Goal: Task Accomplishment & Management: Use online tool/utility

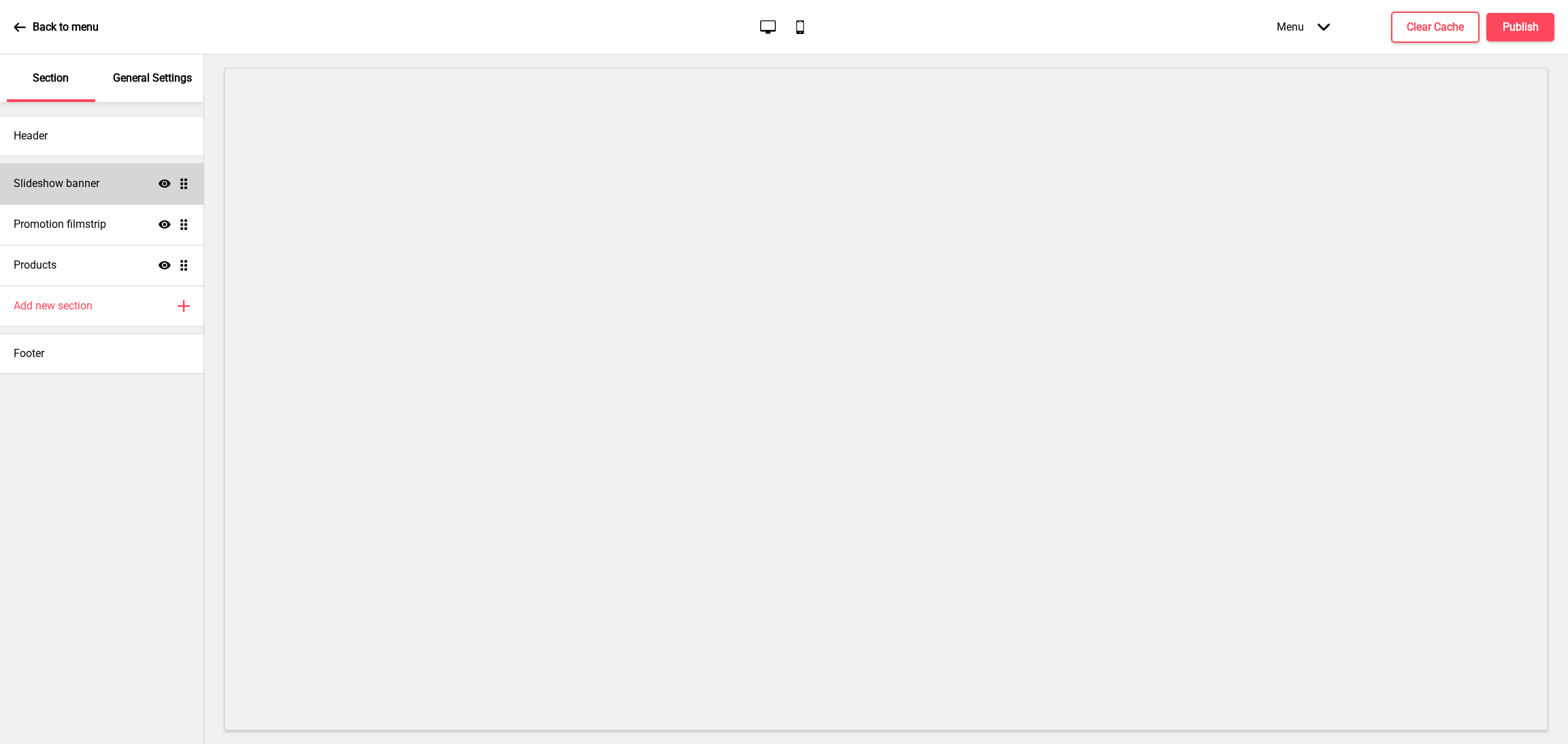
click at [82, 179] on h4 "Slideshow banner" at bounding box center [56, 184] width 86 height 15
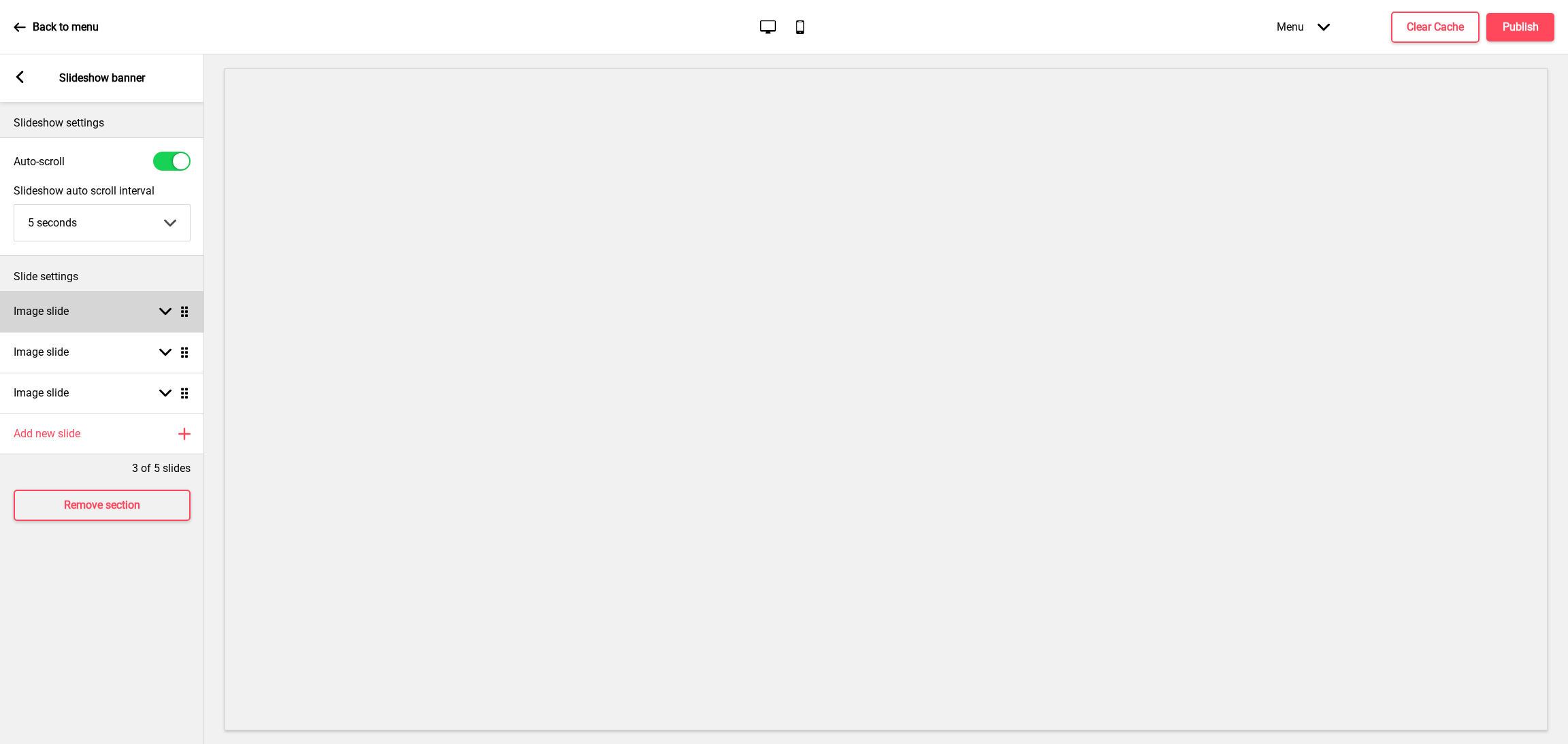
click at [157, 311] on div "Arrow down Drag" at bounding box center [171, 311] width 38 height 12
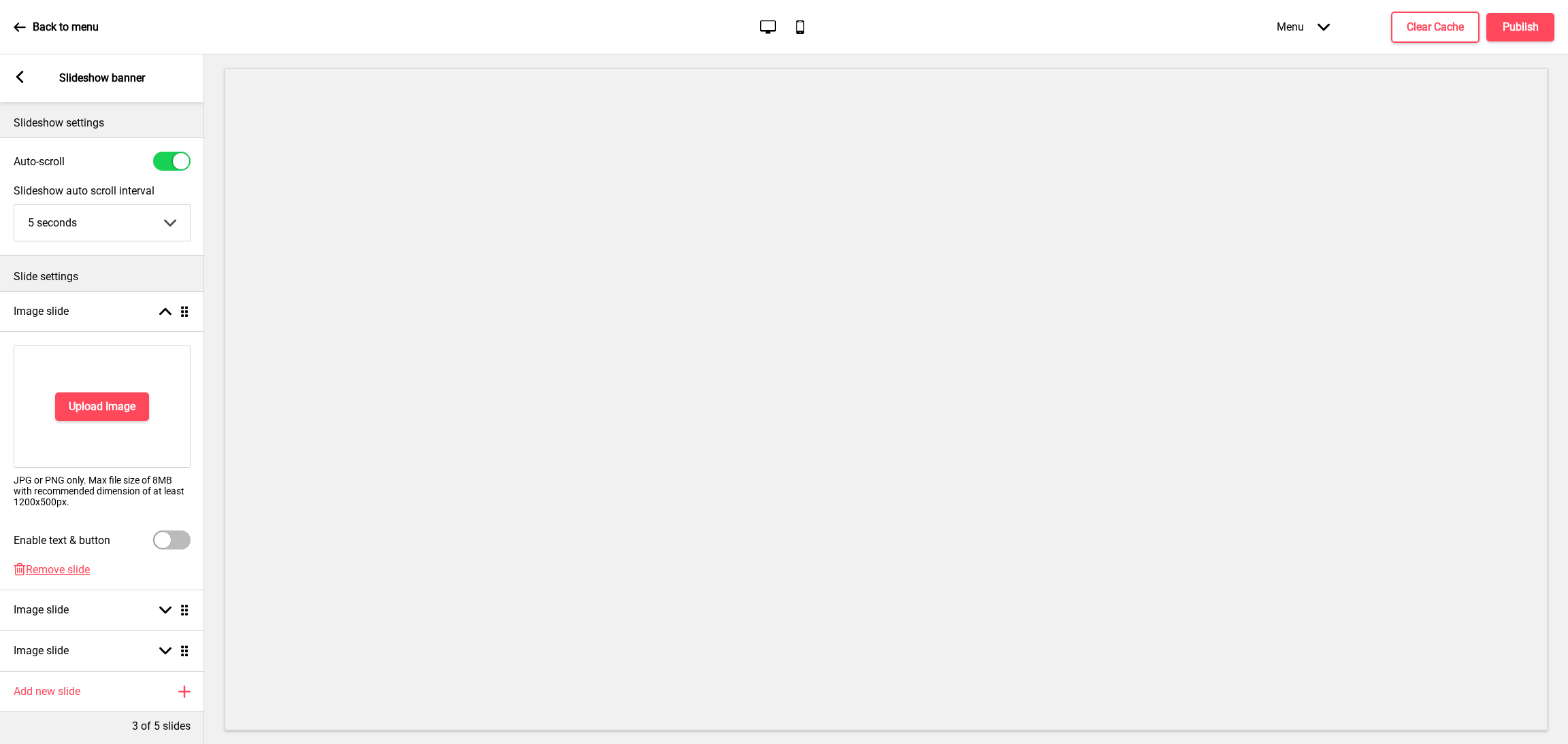
click at [7, 78] on div "Arrow left Slideshow banner" at bounding box center [102, 78] width 204 height 47
click at [18, 80] on rect at bounding box center [19, 77] width 12 height 12
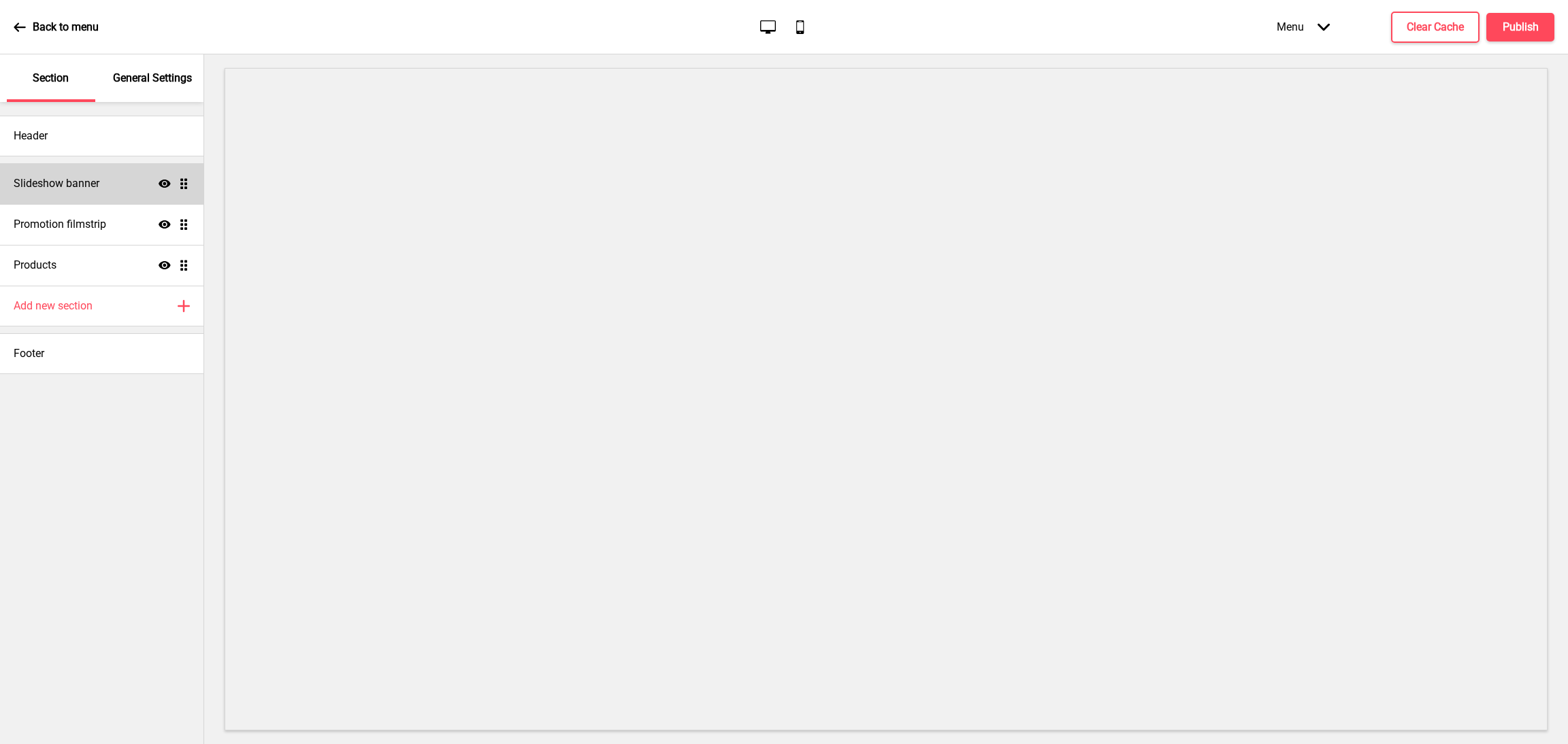
click at [163, 189] on icon "Show" at bounding box center [164, 184] width 12 height 12
click at [1517, 25] on h4 "Publish" at bounding box center [1521, 27] width 36 height 15
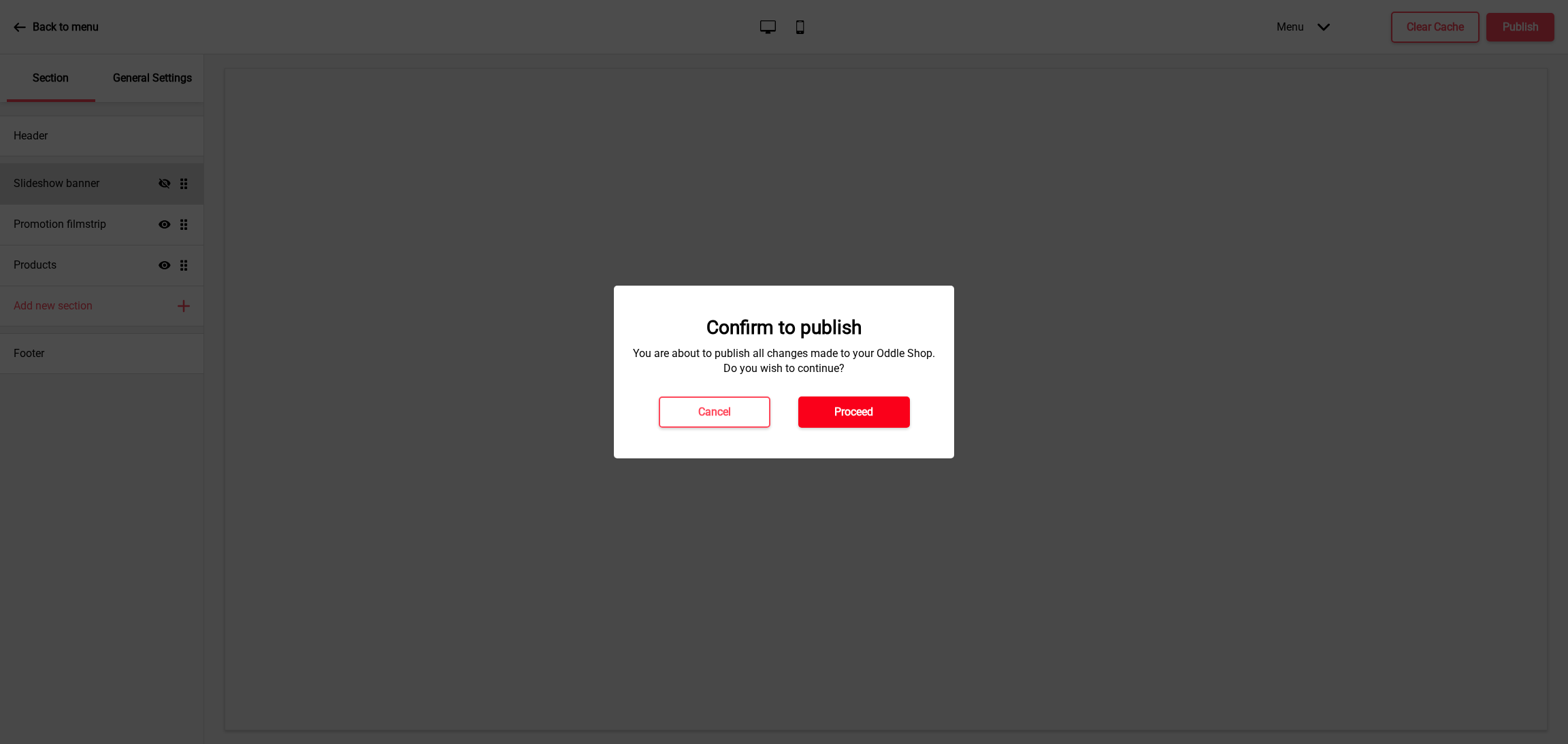
click at [884, 401] on button "Proceed" at bounding box center [854, 412] width 112 height 31
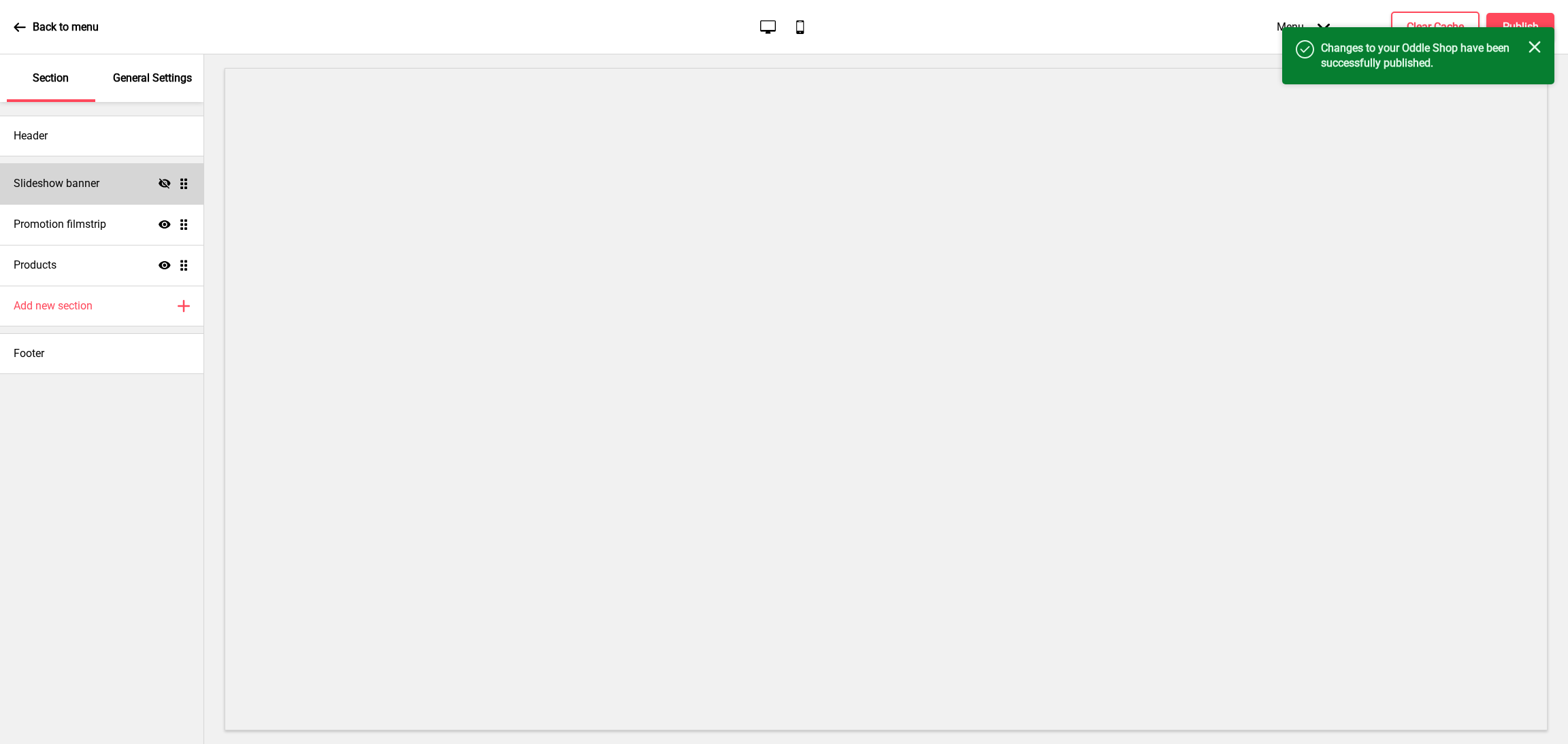
click at [1531, 49] on rect at bounding box center [1534, 47] width 12 height 12
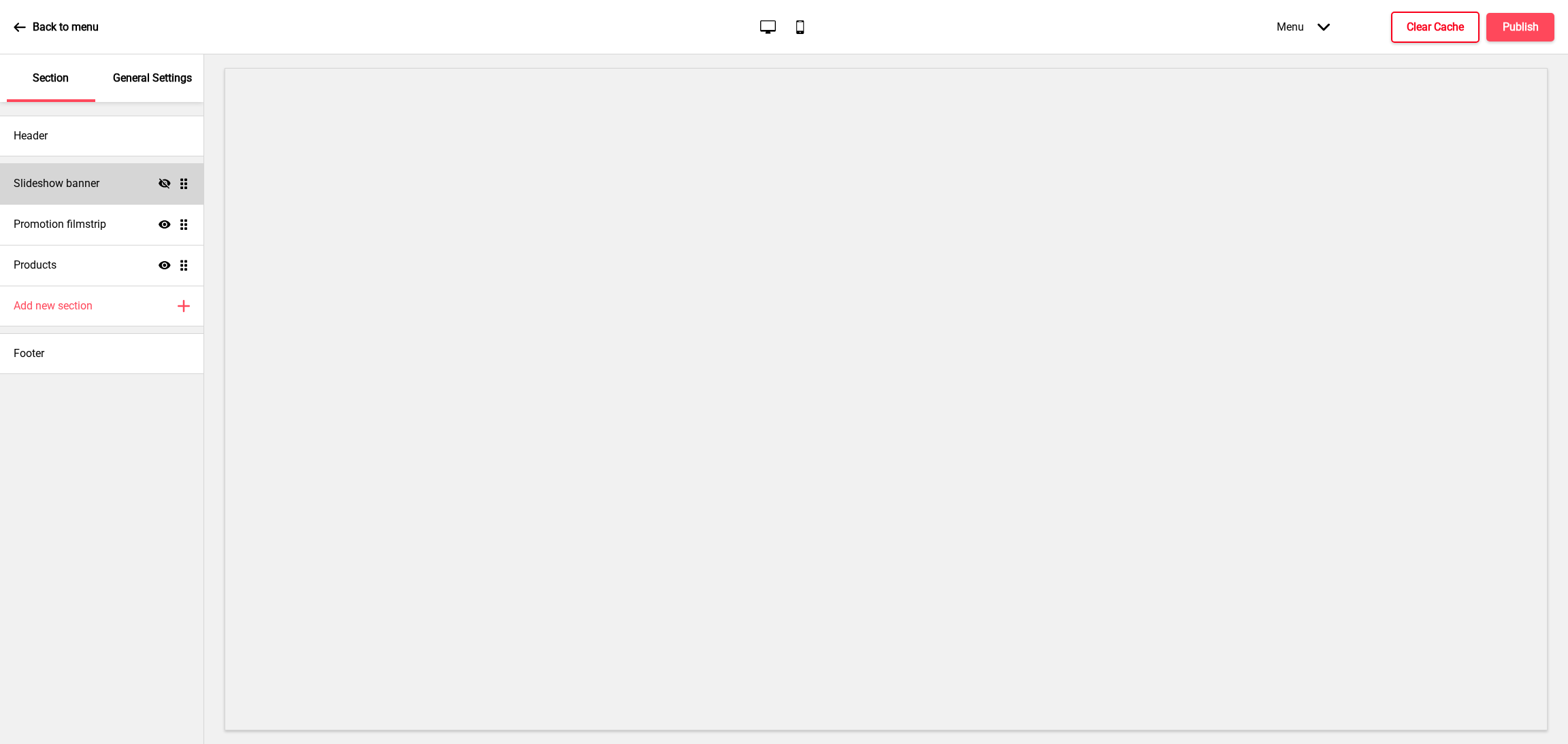
click at [1441, 38] on button "Clear Cache" at bounding box center [1435, 27] width 88 height 31
click at [1469, 19] on button "Clear Cache" at bounding box center [1435, 27] width 88 height 31
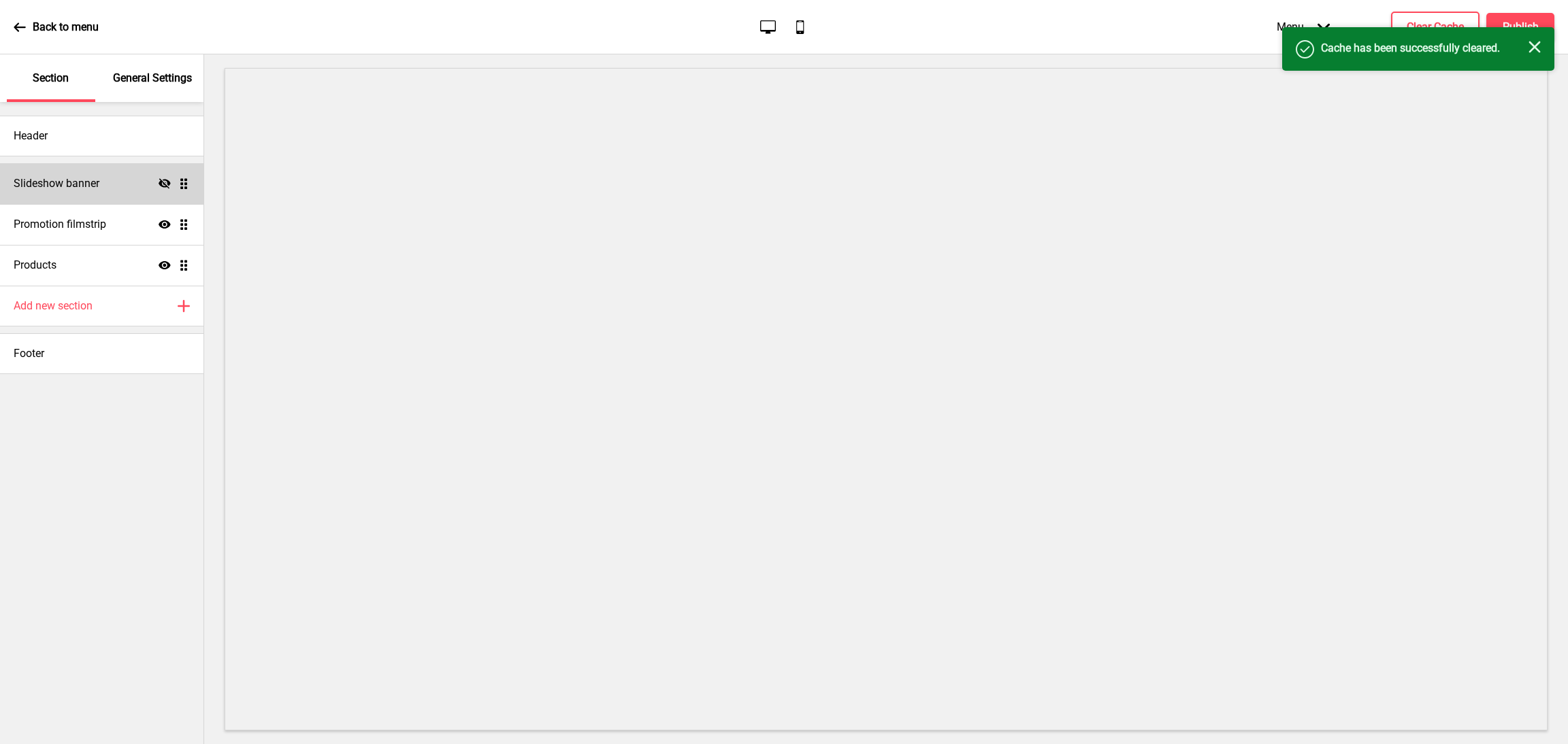
click at [1532, 42] on icon "Close" at bounding box center [1534, 47] width 12 height 12
